Goal: Use online tool/utility: Utilize a website feature to perform a specific function

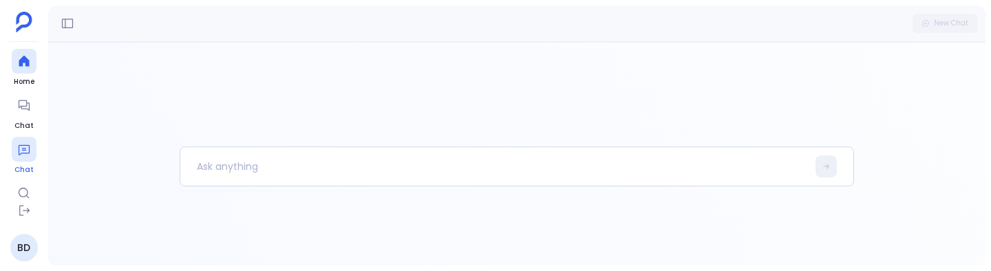
click at [21, 157] on div at bounding box center [24, 149] width 25 height 25
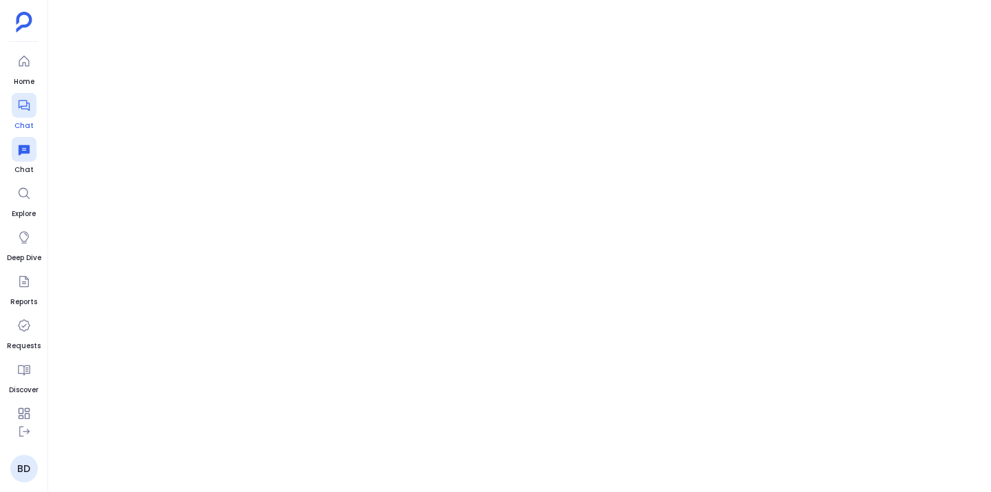
click at [28, 117] on div at bounding box center [24, 105] width 25 height 25
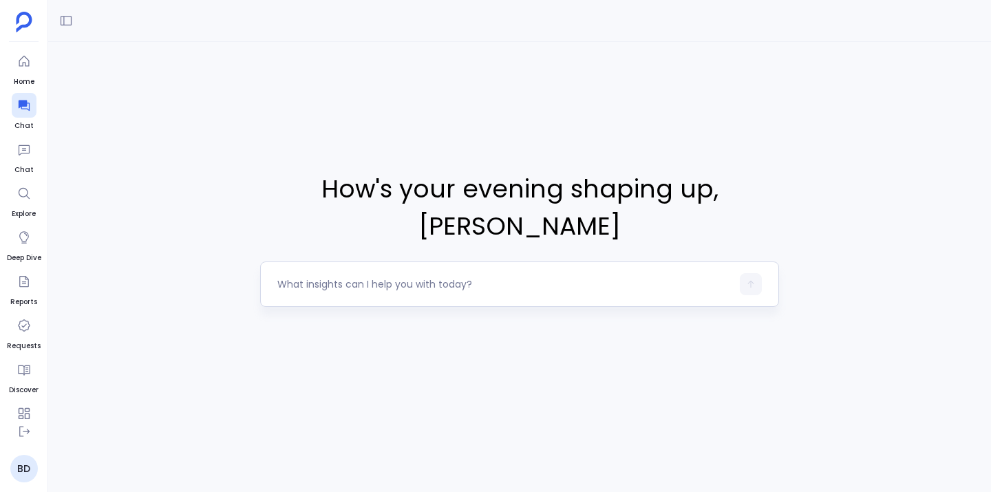
click at [365, 289] on textarea at bounding box center [504, 284] width 454 height 14
type textarea "Get me all open opportunities in the year [DATE] 2024"
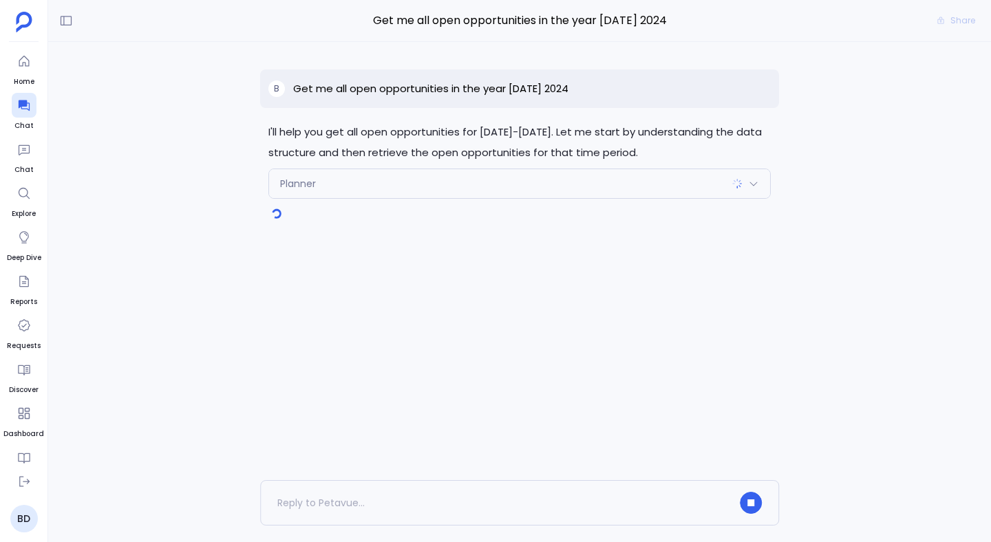
click at [735, 185] on img at bounding box center [736, 183] width 11 height 11
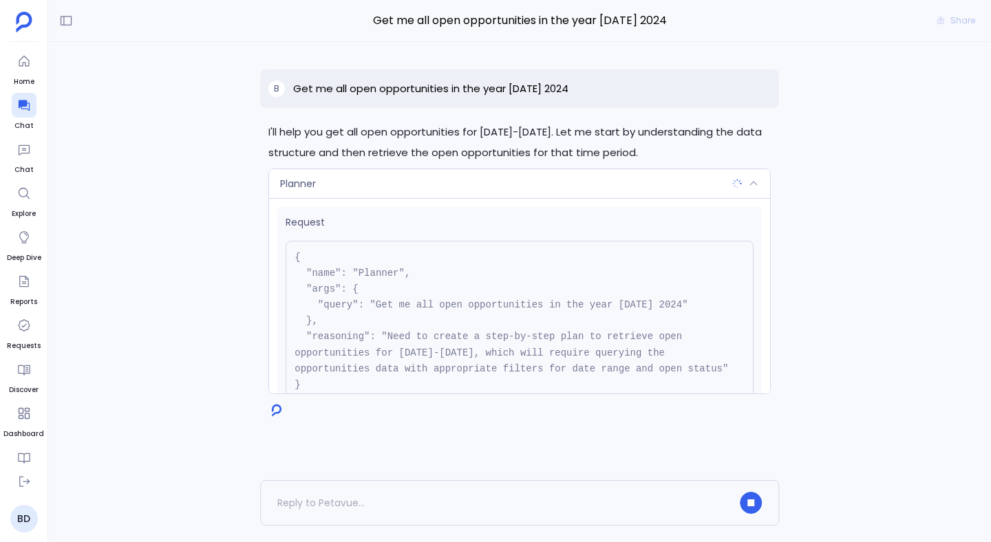
click at [735, 185] on img at bounding box center [736, 183] width 11 height 11
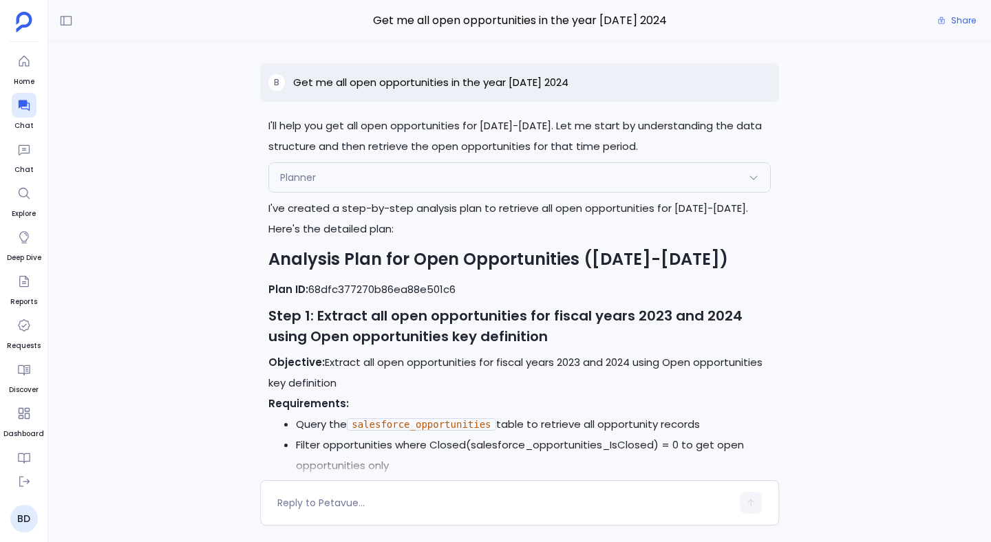
scroll to position [-317, 0]
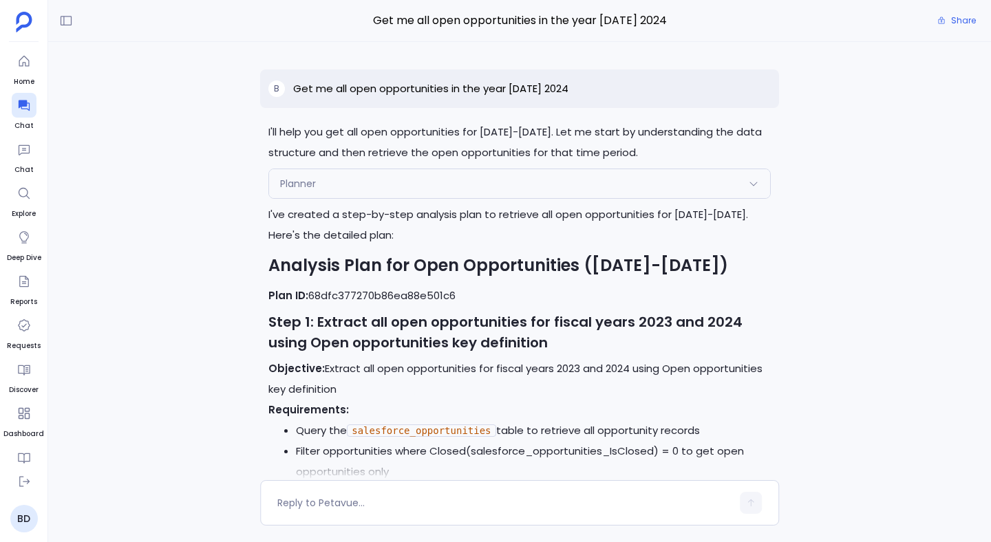
click at [443, 192] on div "Planner" at bounding box center [519, 183] width 501 height 29
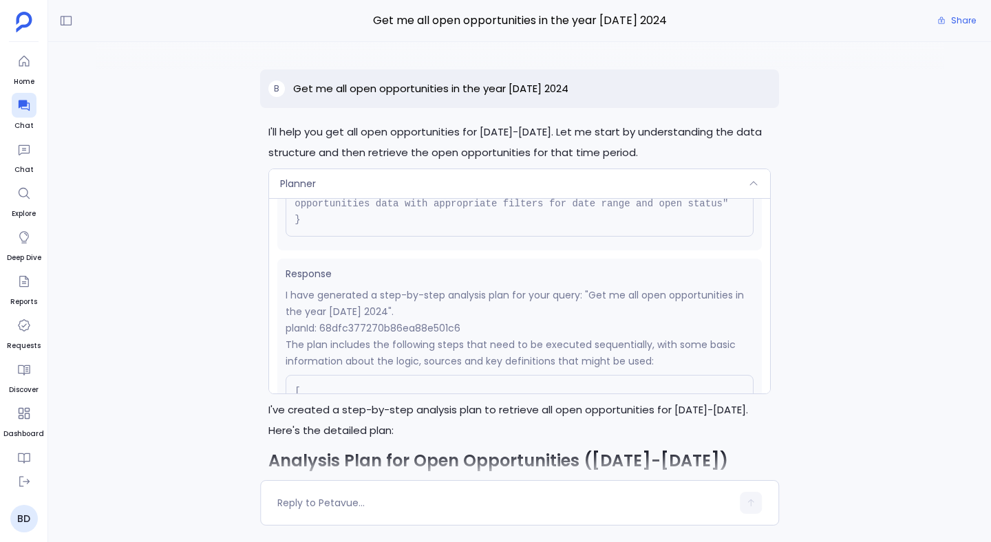
scroll to position [189, 0]
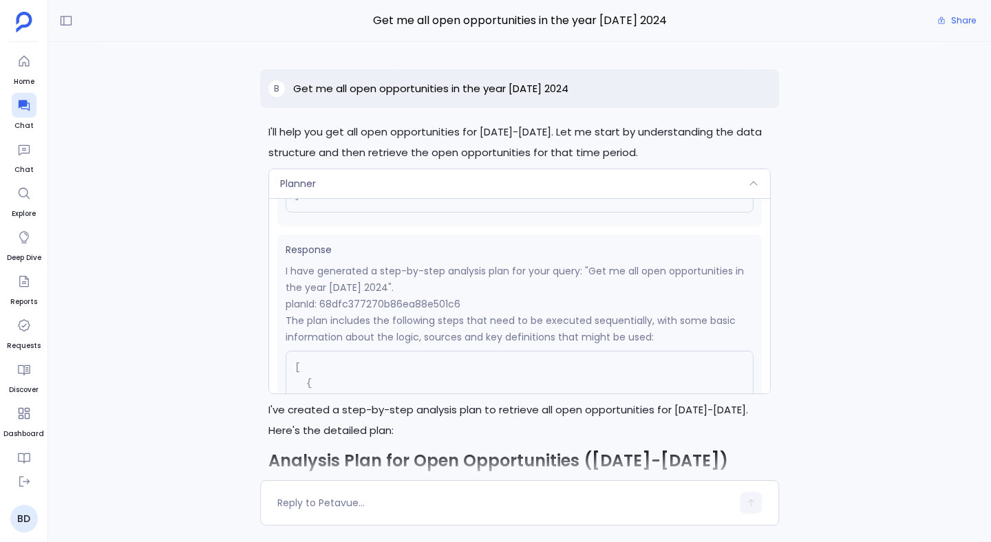
click at [404, 303] on p "planId: 68dfc377270b86ea88e501c6" at bounding box center [519, 304] width 468 height 17
copy p "68dfc377270b86ea88e501c6"
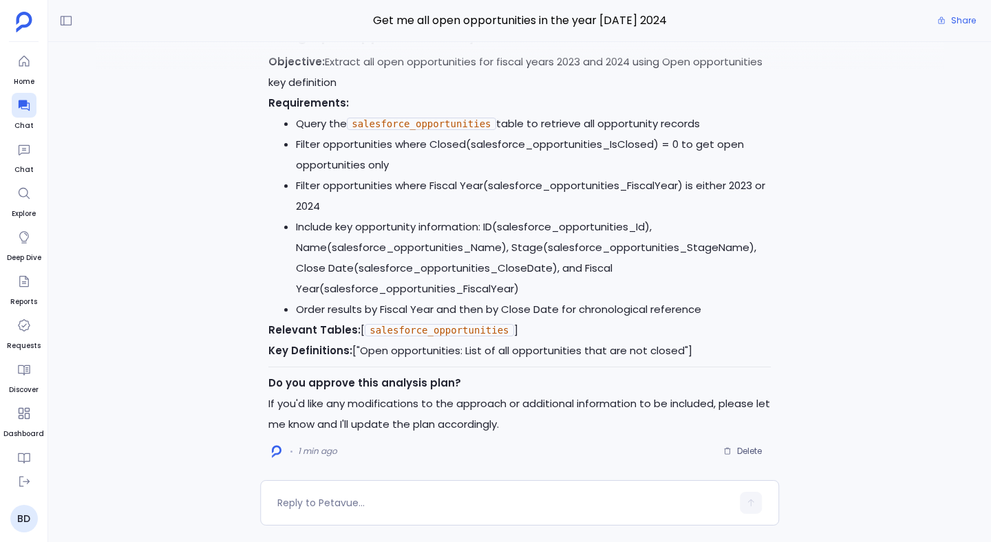
scroll to position [0, 0]
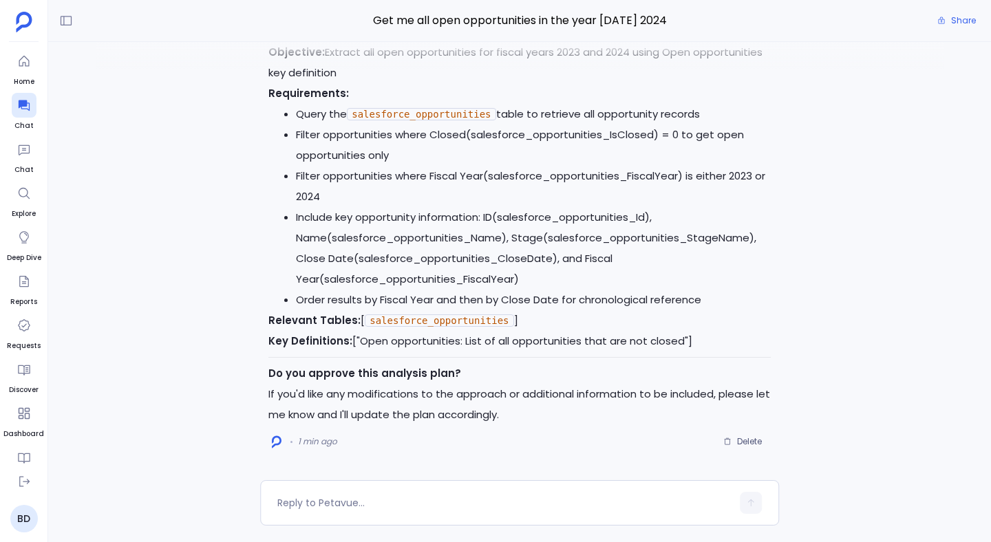
click at [484, 322] on code "salesforce_opportunities" at bounding box center [439, 320] width 149 height 12
click at [490, 353] on div "I've created a step-by-step analysis plan to retrieve all open opportunities fo…" at bounding box center [519, 156] width 502 height 537
click at [366, 491] on textarea at bounding box center [504, 503] width 454 height 14
type textarea "yes approved"
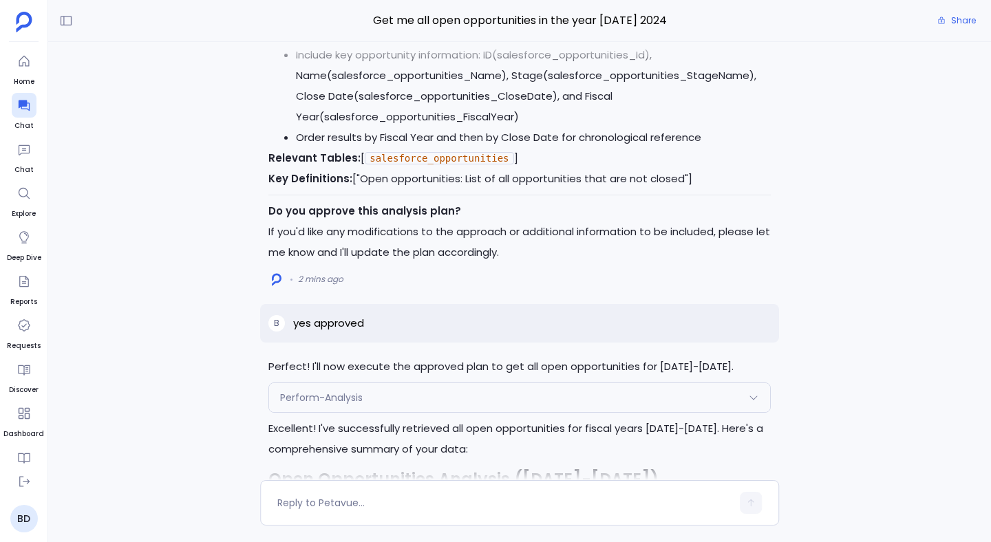
click at [396, 402] on div "Perform-Analysis" at bounding box center [519, 397] width 501 height 29
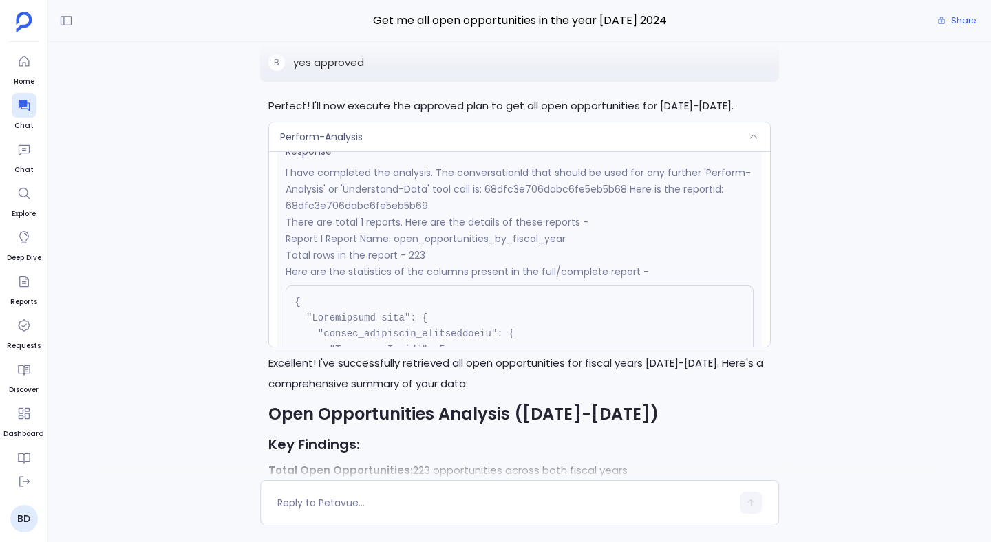
scroll to position [403, 0]
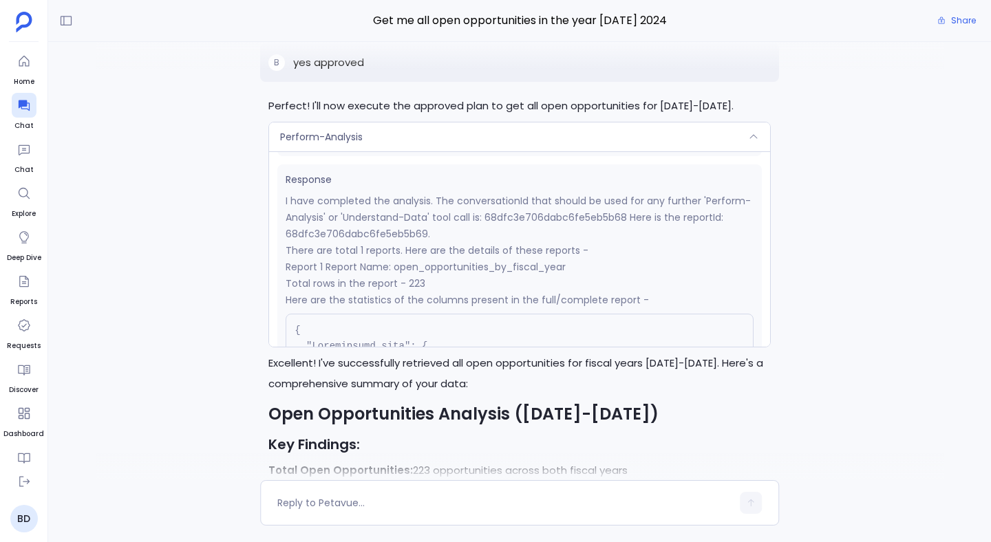
click at [399, 233] on p "I have completed the analysis. The conversationId that should be used for any f…" at bounding box center [519, 218] width 468 height 50
copy p "68dfc3e706dabc6fe5eb5b69"
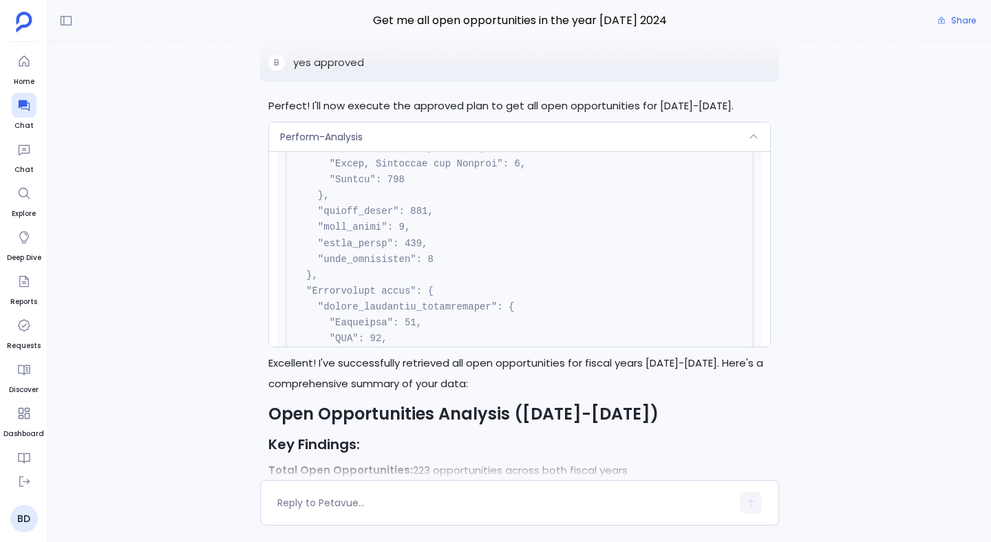
scroll to position [762, 0]
